Goal: Information Seeking & Learning: Learn about a topic

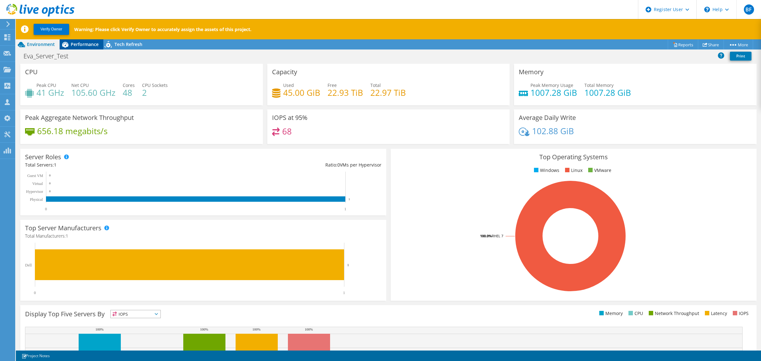
click at [83, 44] on span "Performance" at bounding box center [85, 44] width 28 height 6
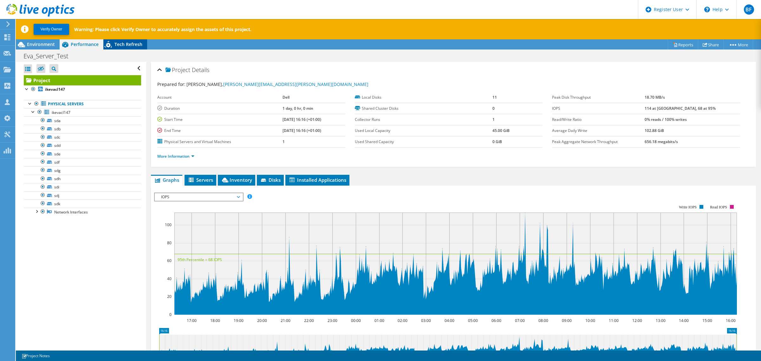
click at [132, 43] on span "Tech Refresh" at bounding box center [128, 44] width 28 height 6
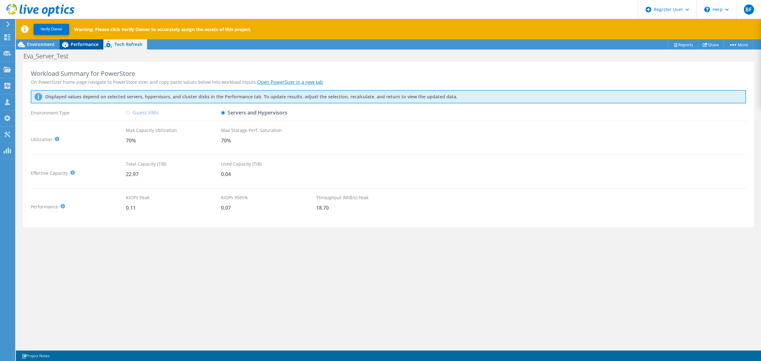
click at [88, 47] on span "Performance" at bounding box center [85, 44] width 28 height 6
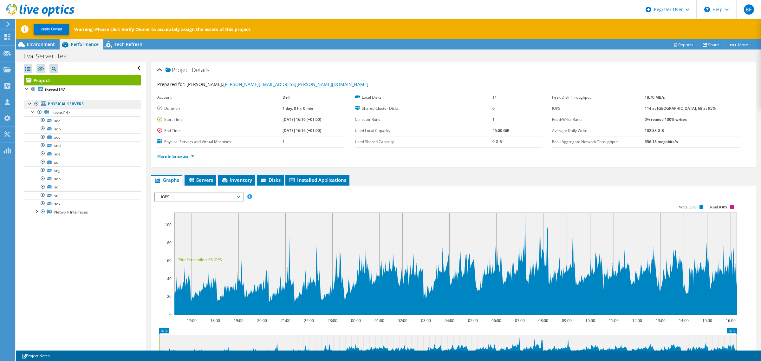
click at [61, 102] on link "Physical Servers" at bounding box center [82, 104] width 117 height 8
click at [218, 197] on span "IOPS" at bounding box center [199, 197] width 82 height 8
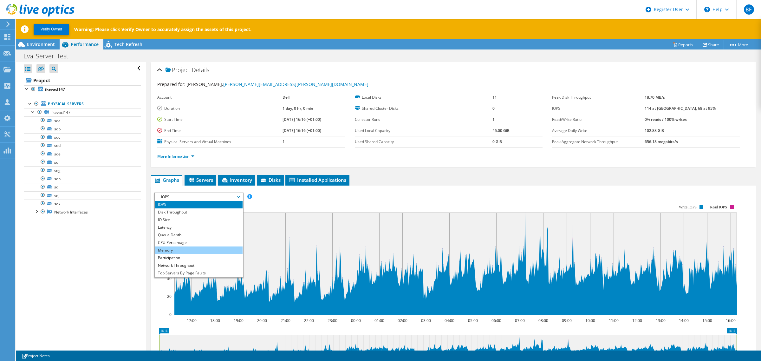
click at [179, 248] on li "Memory" at bounding box center [199, 250] width 88 height 8
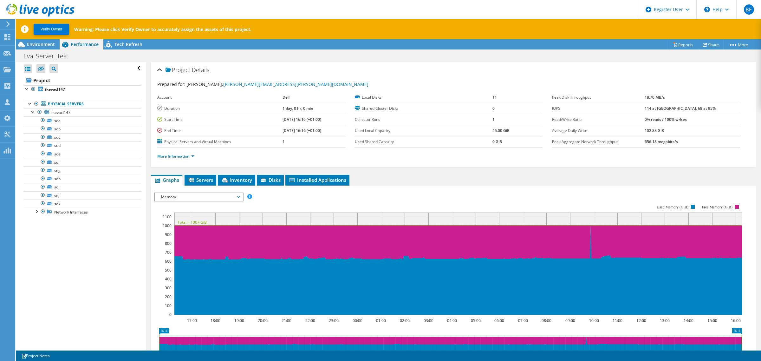
click at [202, 194] on span "Memory" at bounding box center [199, 197] width 82 height 8
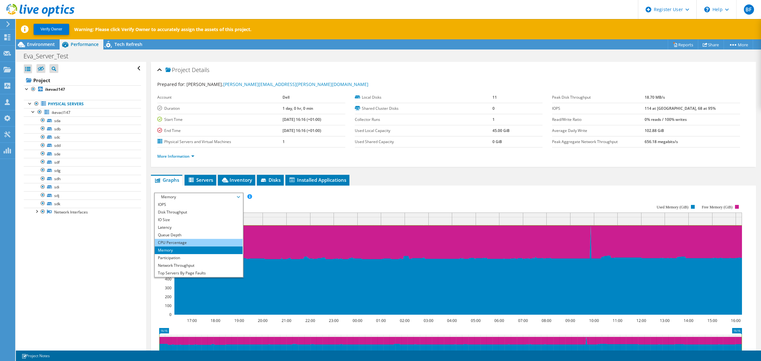
click at [178, 241] on li "CPU Percentage" at bounding box center [199, 243] width 88 height 8
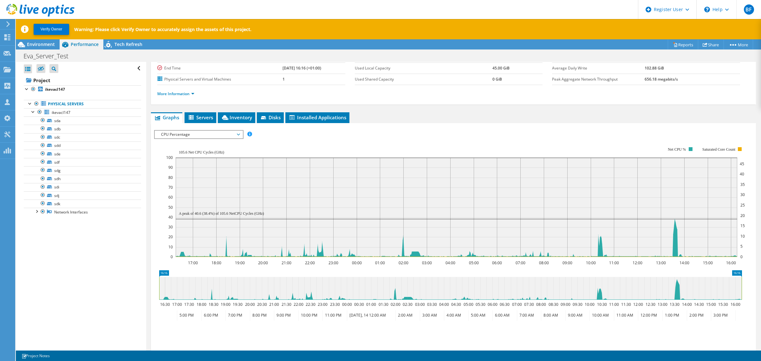
scroll to position [49, 0]
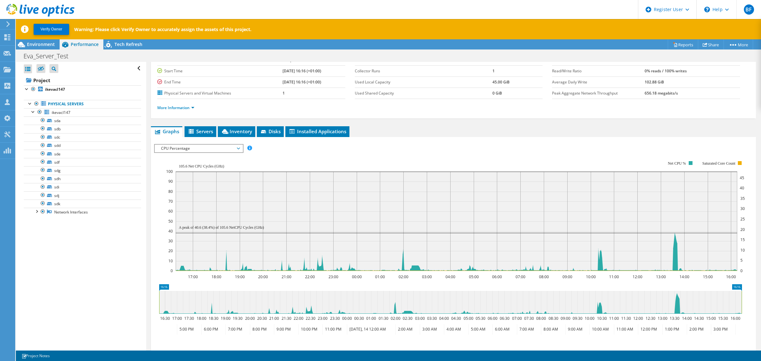
click at [202, 148] on span "CPU Percentage" at bounding box center [199, 149] width 82 height 8
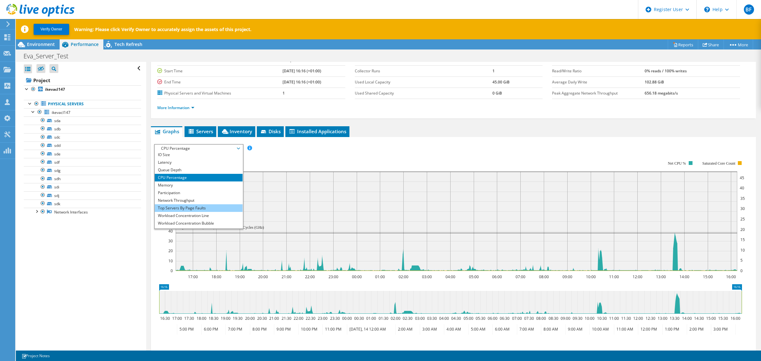
scroll to position [23, 0]
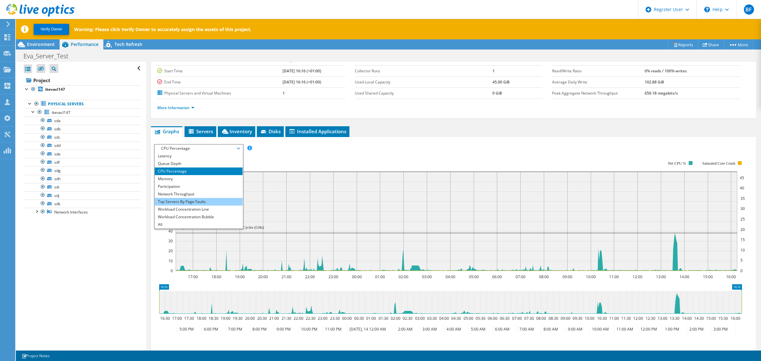
click at [199, 199] on li "Top Servers By Page Faults" at bounding box center [199, 202] width 88 height 8
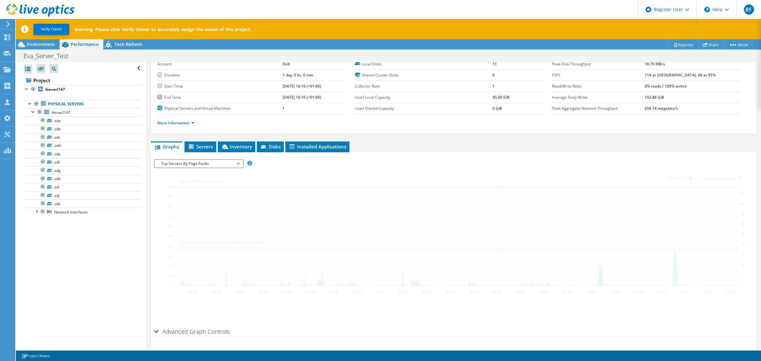
scroll to position [33, 0]
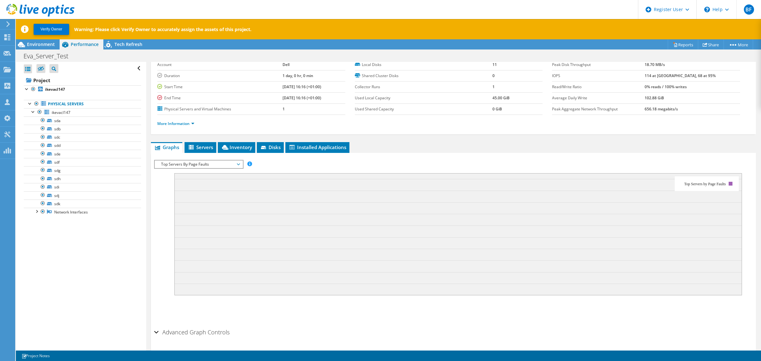
click at [223, 164] on span "Top Servers By Page Faults" at bounding box center [199, 164] width 82 height 8
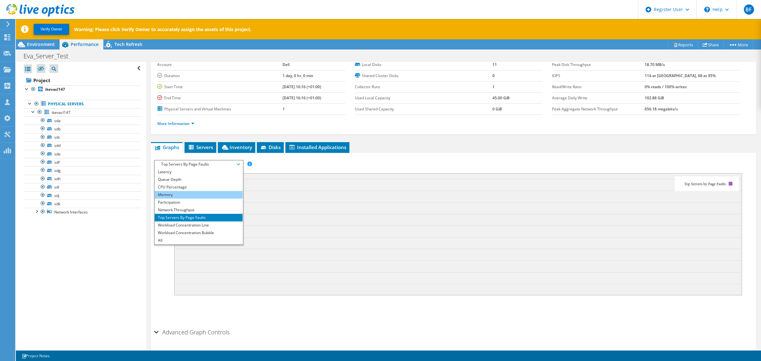
scroll to position [0, 0]
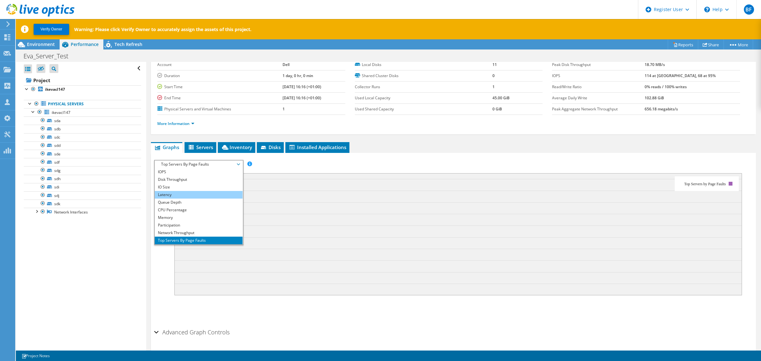
click at [184, 194] on li "Latency" at bounding box center [199, 195] width 88 height 8
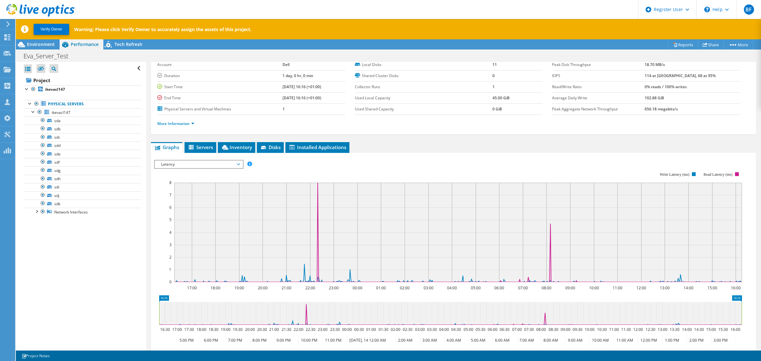
click at [195, 124] on li "More Information" at bounding box center [177, 123] width 41 height 7
click at [194, 124] on link "More Information" at bounding box center [175, 123] width 37 height 5
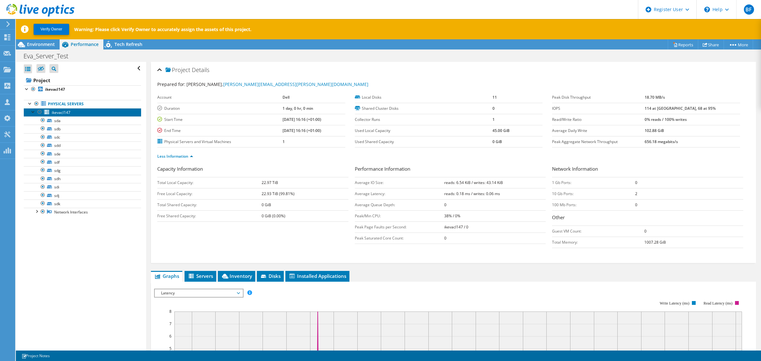
click at [67, 112] on span "ikevacl147" at bounding box center [61, 112] width 19 height 5
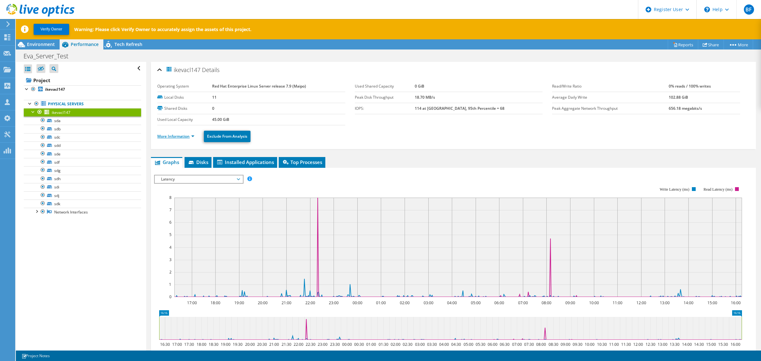
click at [194, 137] on link "More Information" at bounding box center [175, 136] width 37 height 5
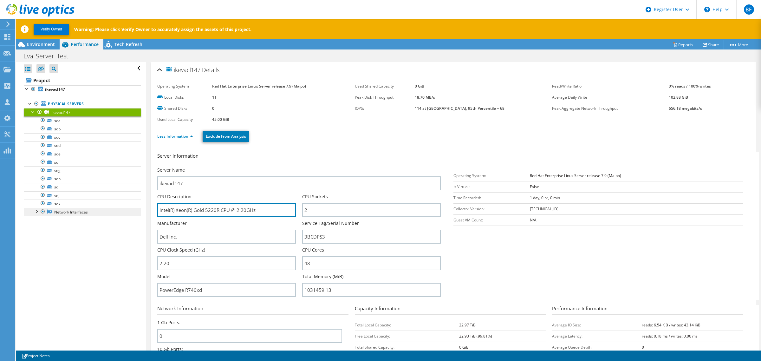
drag, startPoint x: 273, startPoint y: 209, endPoint x: 107, endPoint y: 209, distance: 166.5
click at [107, 209] on div "Open All Close All Hide Excluded Nodes Project Tree Filter" at bounding box center [388, 215] width 745 height 307
click at [129, 43] on span "Tech Refresh" at bounding box center [128, 44] width 28 height 6
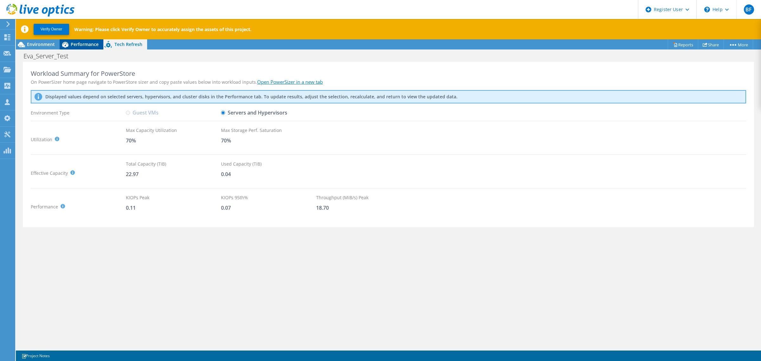
click at [78, 48] on div "Performance" at bounding box center [82, 44] width 44 height 10
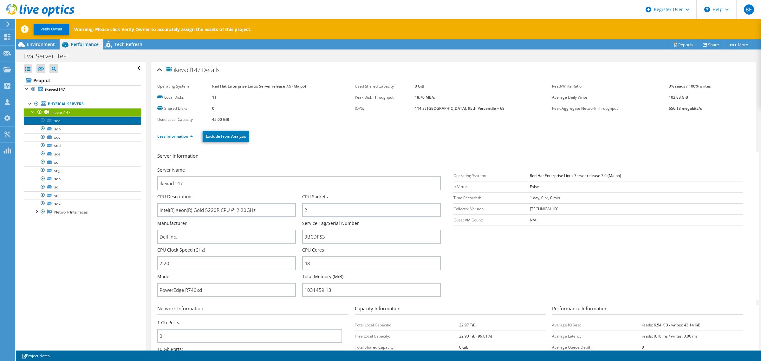
click at [57, 121] on link "sda" at bounding box center [82, 120] width 117 height 8
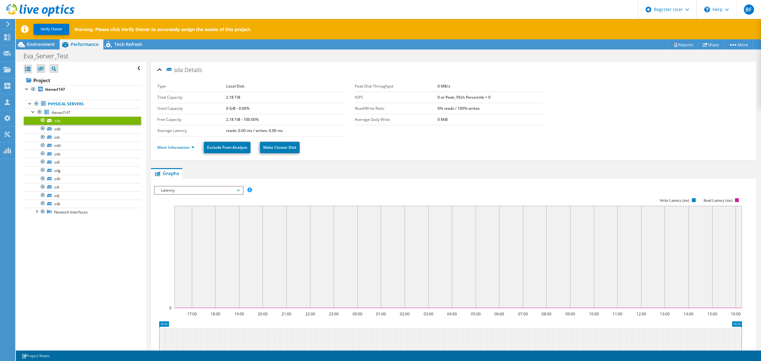
click at [225, 189] on span "Latency" at bounding box center [199, 190] width 82 height 8
click at [174, 205] on li "Disk Throughput" at bounding box center [199, 206] width 88 height 8
click at [56, 132] on link "sdb" at bounding box center [82, 129] width 117 height 8
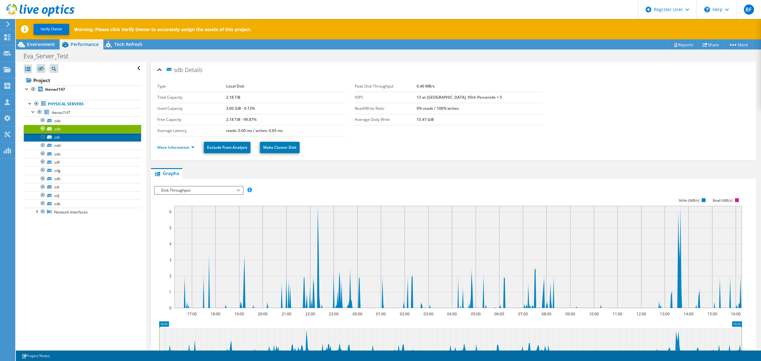
click at [58, 139] on link "sdc" at bounding box center [82, 137] width 117 height 8
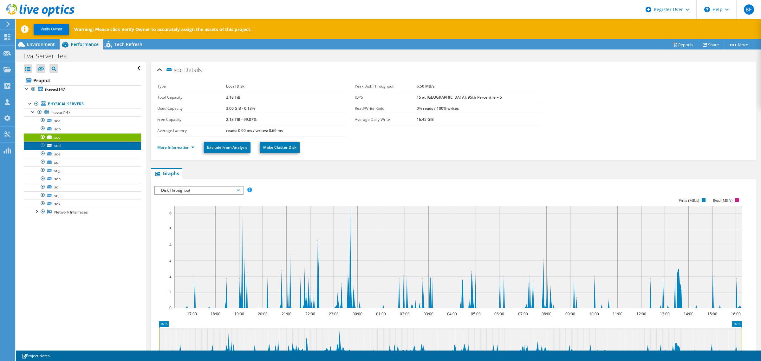
click at [64, 147] on link "sdd" at bounding box center [82, 145] width 117 height 8
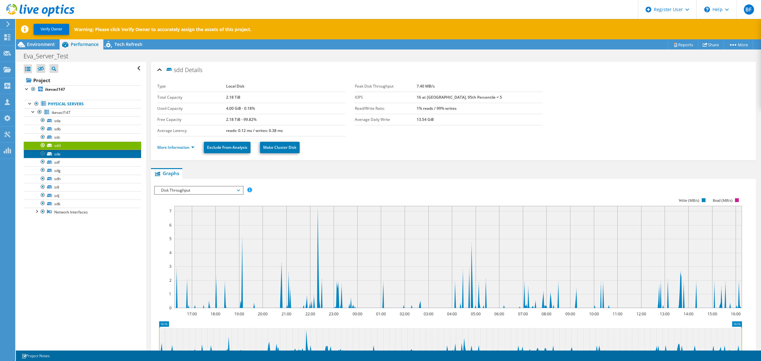
click at [61, 155] on link "sde" at bounding box center [82, 154] width 117 height 8
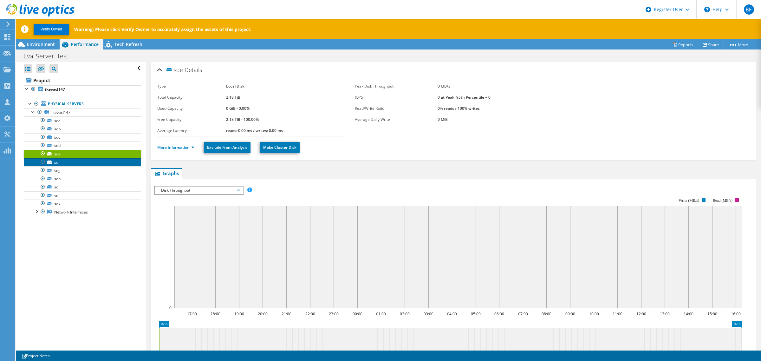
click at [59, 161] on link "sdf" at bounding box center [82, 162] width 117 height 8
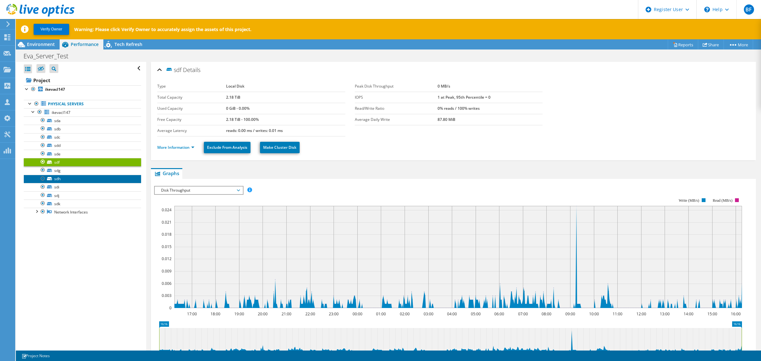
click at [59, 181] on link "sdh" at bounding box center [82, 179] width 117 height 8
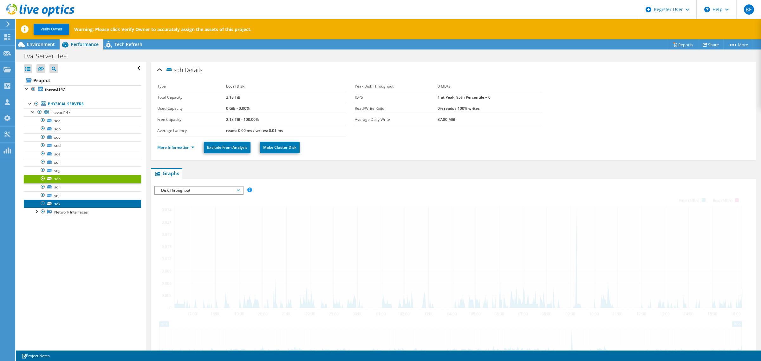
click at [58, 205] on link "sdk" at bounding box center [82, 203] width 117 height 8
